Goal: Transaction & Acquisition: Obtain resource

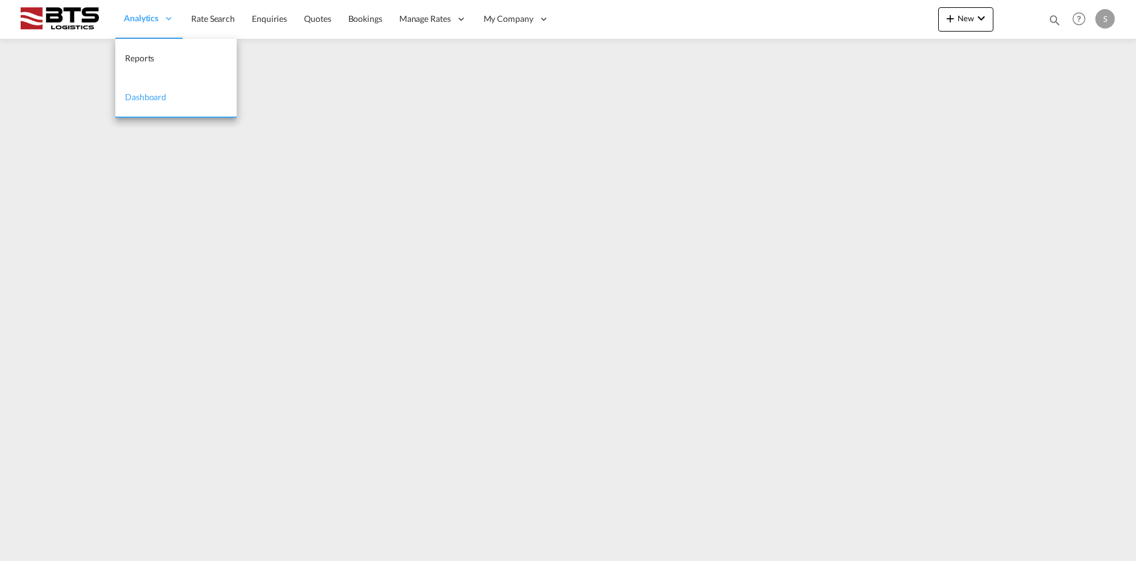
click at [134, 16] on span "Analytics" at bounding box center [141, 18] width 35 height 12
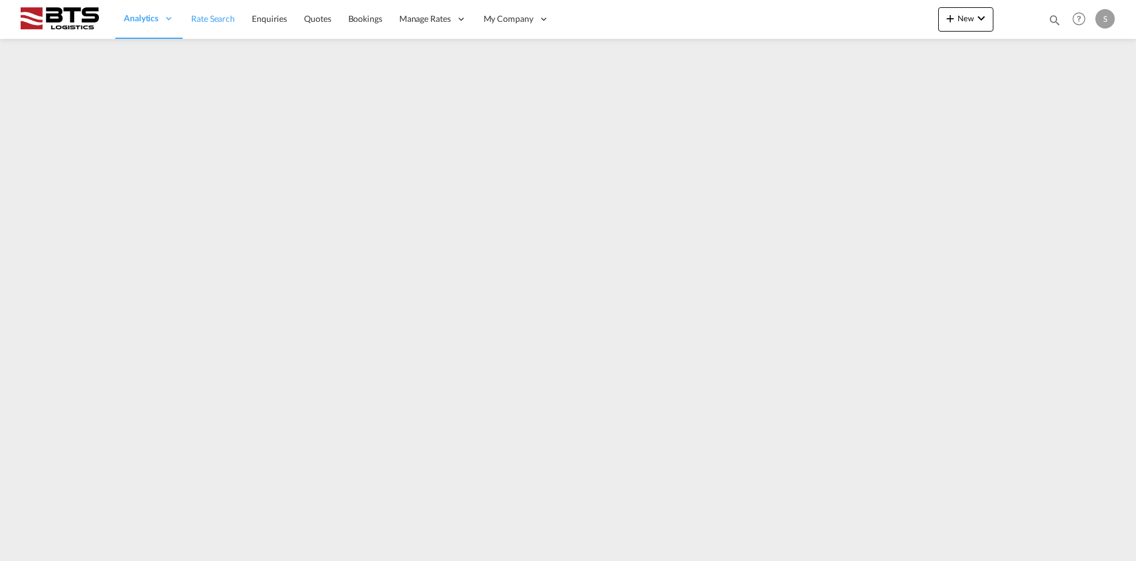
click at [226, 13] on span "Rate Search" at bounding box center [213, 18] width 44 height 10
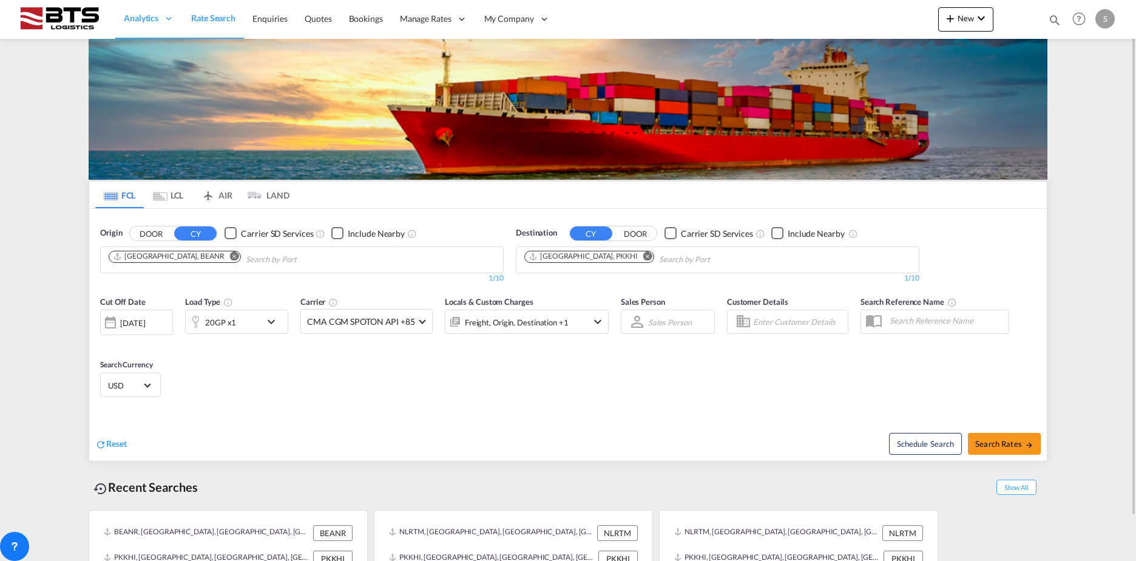
click at [230, 260] on md-icon "Remove" at bounding box center [234, 255] width 9 height 9
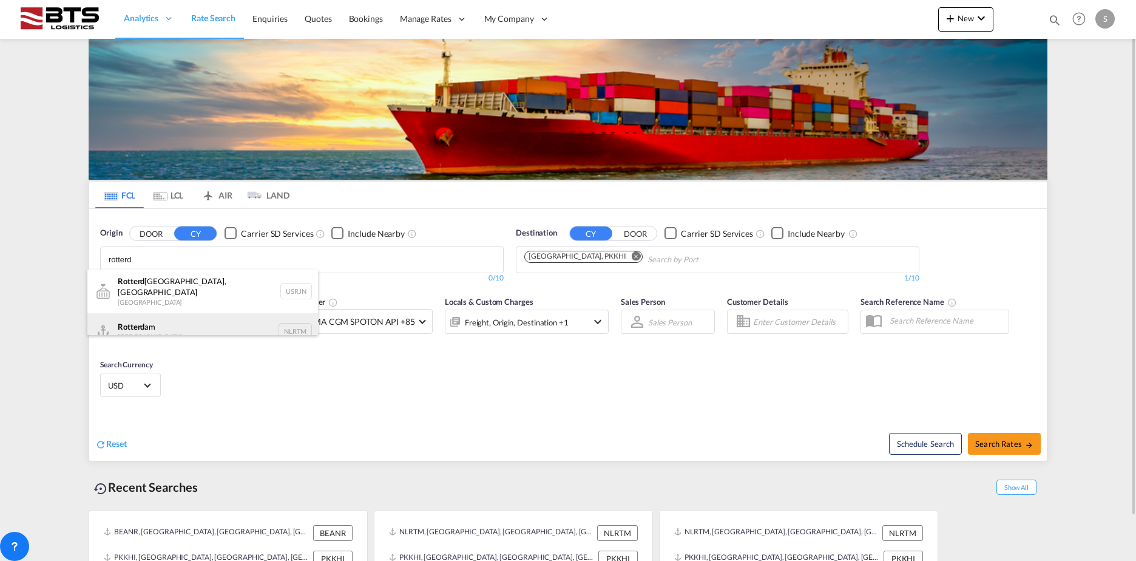
type input "rotterd"
click at [185, 324] on div "Rotterd am [GEOGRAPHIC_DATA] NLRTM" at bounding box center [202, 331] width 231 height 36
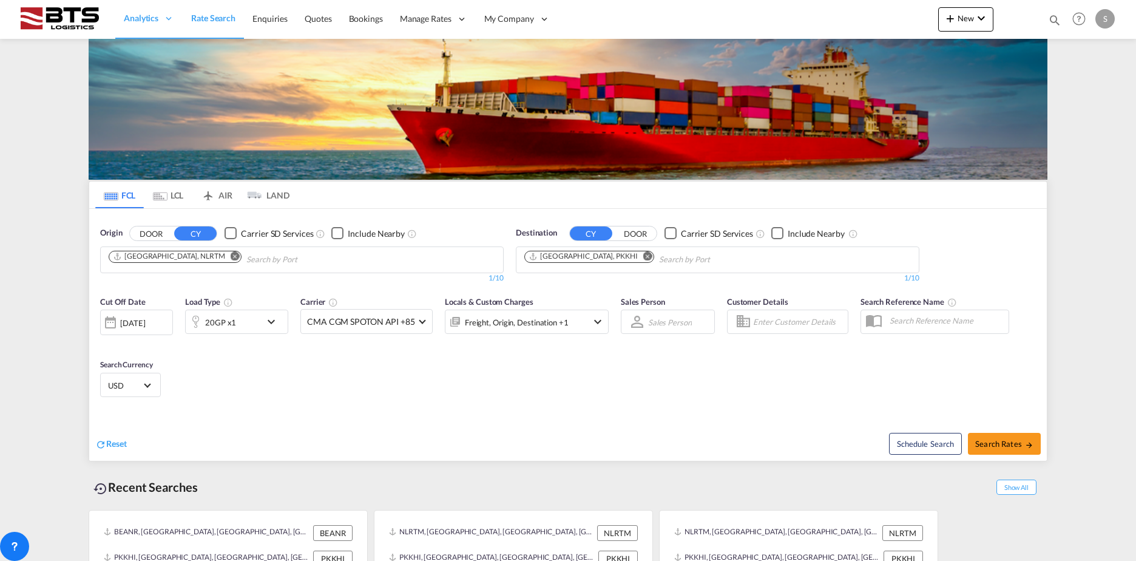
click at [644, 257] on md-icon "Remove" at bounding box center [648, 255] width 9 height 9
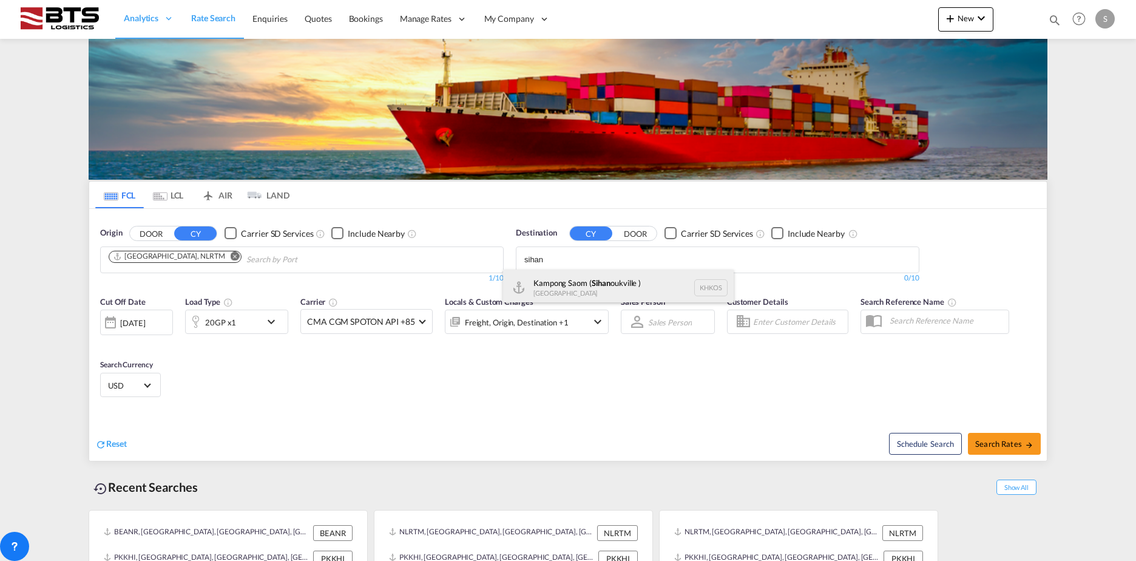
type input "sihan"
click at [603, 290] on div "Kampong Saom ( Sihan oukville ) [GEOGRAPHIC_DATA] [GEOGRAPHIC_DATA]" at bounding box center [618, 288] width 231 height 36
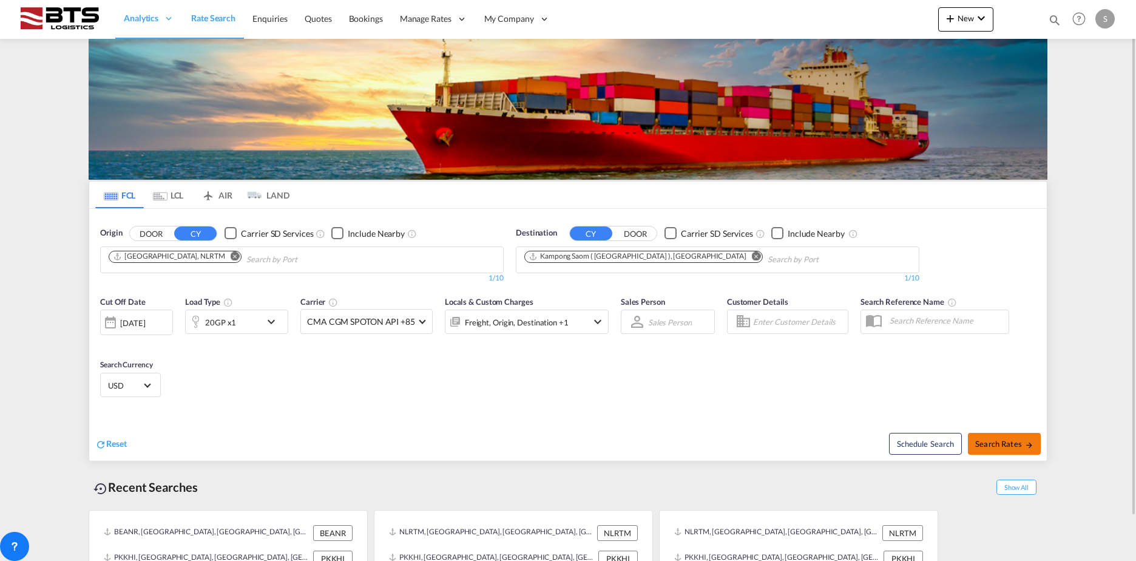
click at [1024, 446] on span "Search Rates" at bounding box center [1005, 444] width 58 height 10
type input "NLRTM to KHKOS / [DATE]"
